Goal: Communication & Community: Participate in discussion

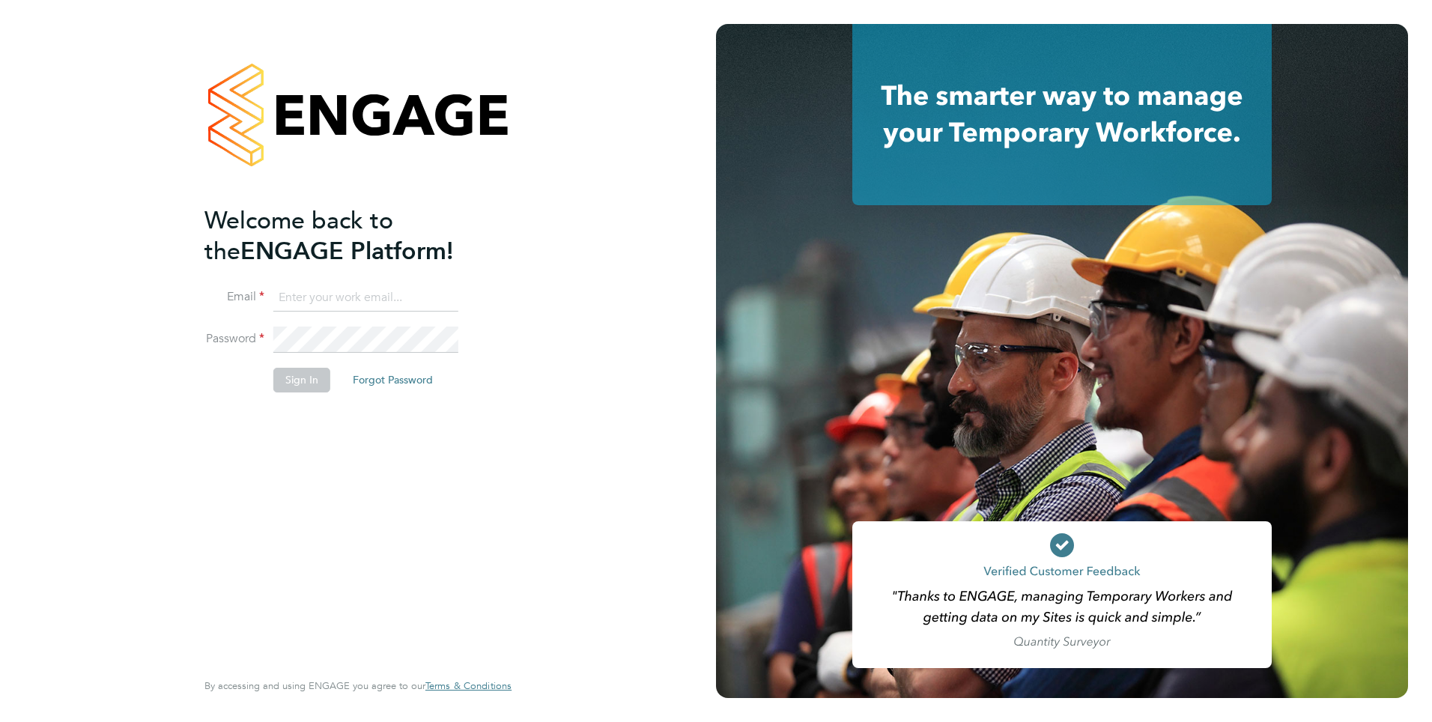
type input "[PERSON_NAME][EMAIL_ADDRESS][PERSON_NAME][DOMAIN_NAME]"
click at [302, 378] on button "Sign In" at bounding box center [301, 380] width 57 height 24
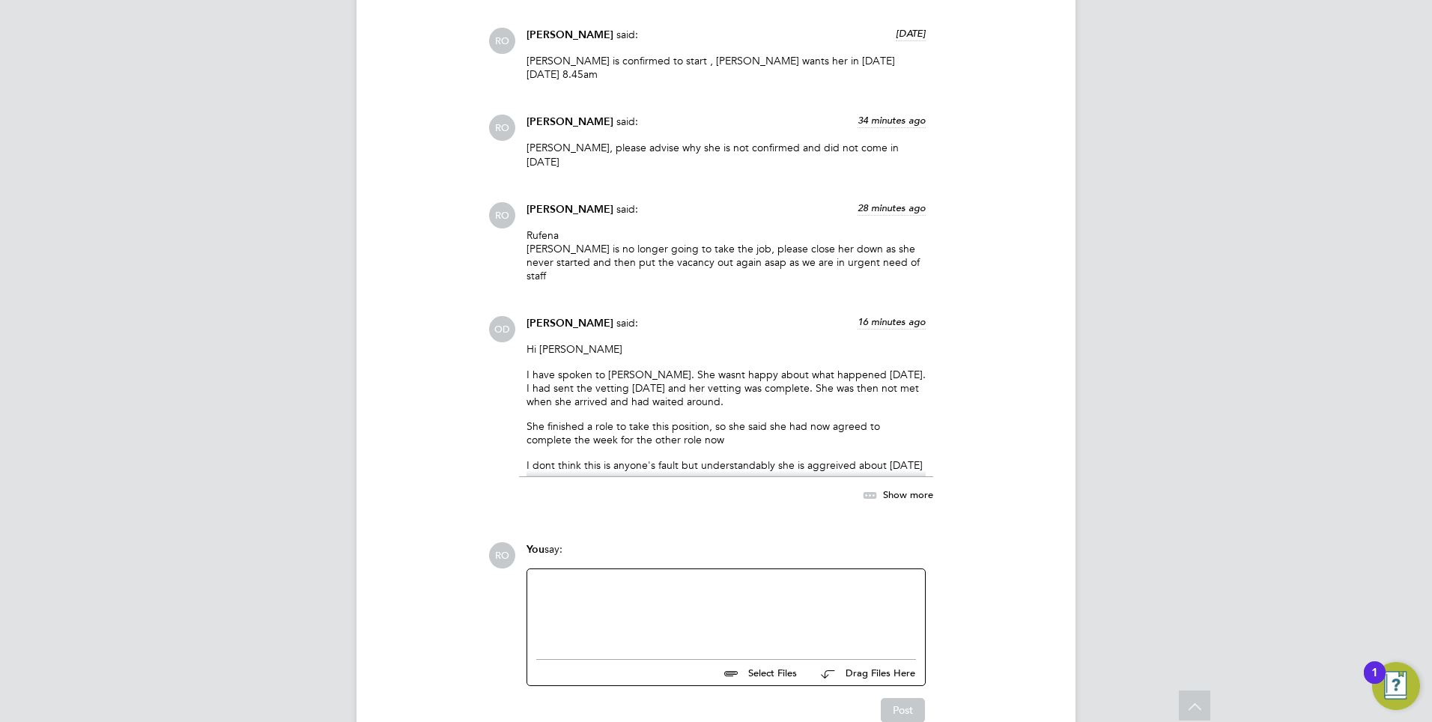
scroll to position [2252, 0]
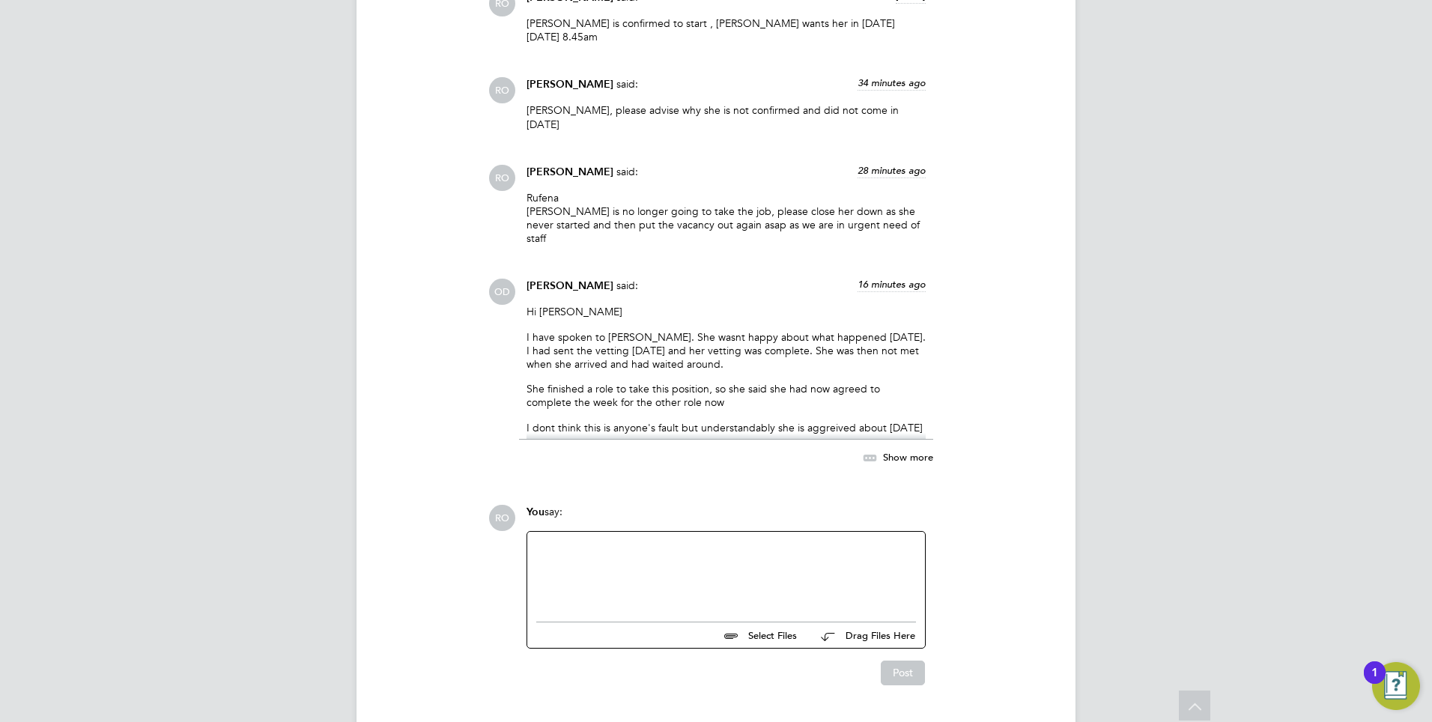
click at [571, 541] on div at bounding box center [726, 573] width 380 height 64
click at [538, 541] on div "We confirmed her on Monday to come in today so it is not reasonable for us to h…" at bounding box center [726, 573] width 380 height 64
click at [626, 541] on div "She is free to do wjat ecer she wnats. Howvever, we confirmed her on Monday to …" at bounding box center [726, 573] width 380 height 64
click at [641, 541] on div "She is free to do what ecer she wnats. Howvever, we confirmed her on Monday to …" at bounding box center [726, 573] width 380 height 64
click at [647, 541] on div "She is free to do whatecer she wnats. Howvever, we confirmed her on Monday to c…" at bounding box center [726, 573] width 380 height 64
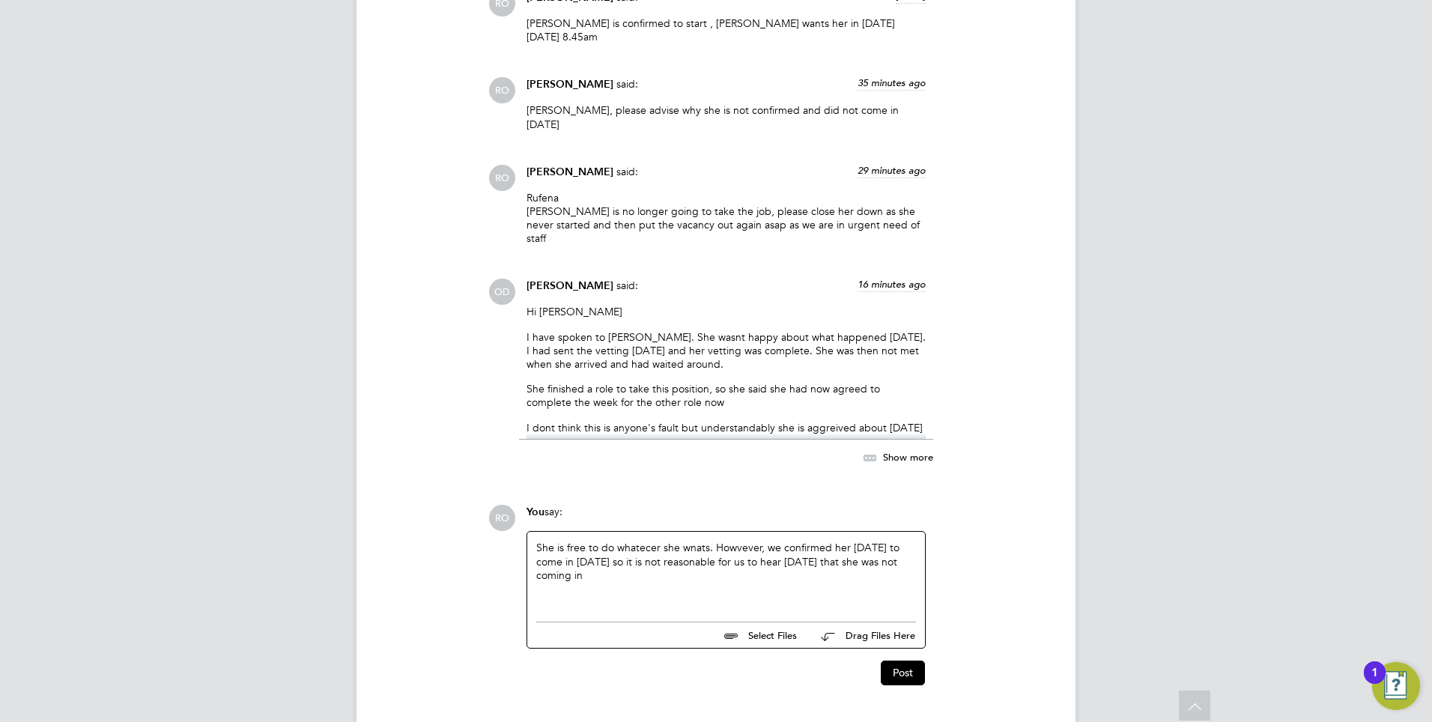
click at [647, 541] on div "She is free to do whatecer she wnats. Howvever, we confirmed her on Monday to c…" at bounding box center [726, 573] width 380 height 64
click at [691, 541] on div "She is free to do whatever she wnats. Howvever, we confirmed her on Monday to c…" at bounding box center [726, 573] width 380 height 64
click at [732, 541] on div "She is free to do whatever she wants. Howvever, we confirmed her on Monday to c…" at bounding box center [726, 573] width 380 height 64
click at [753, 541] on div "She is free to do whatever she wants. However, we confirmed her on Monday to co…" at bounding box center [726, 573] width 380 height 64
click at [912, 660] on button "Post" at bounding box center [903, 672] width 44 height 24
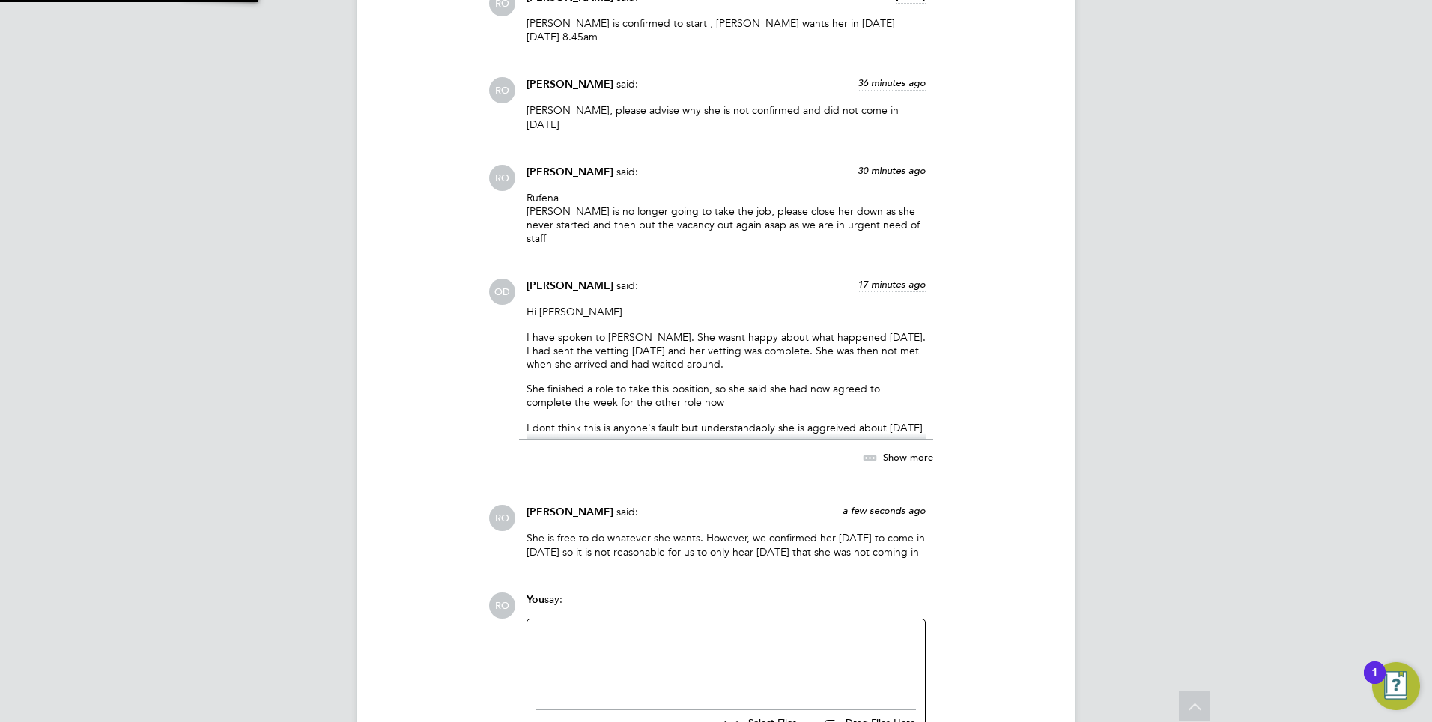
scroll to position [2353, 0]
